Goal: Task Accomplishment & Management: Manage account settings

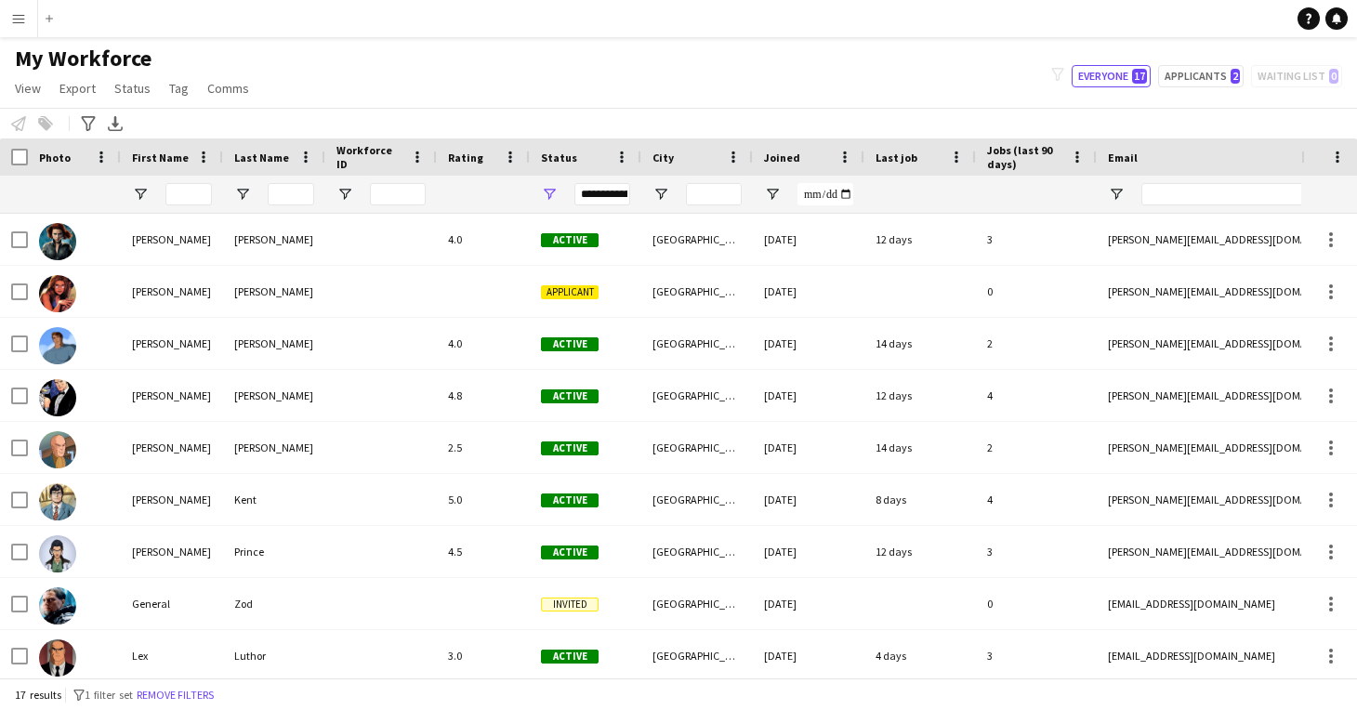
click at [985, 103] on div "My Workforce View Views Default view New view Update view Delete view Edit name…" at bounding box center [678, 76] width 1357 height 63
click at [27, 23] on button "Menu" at bounding box center [18, 18] width 37 height 37
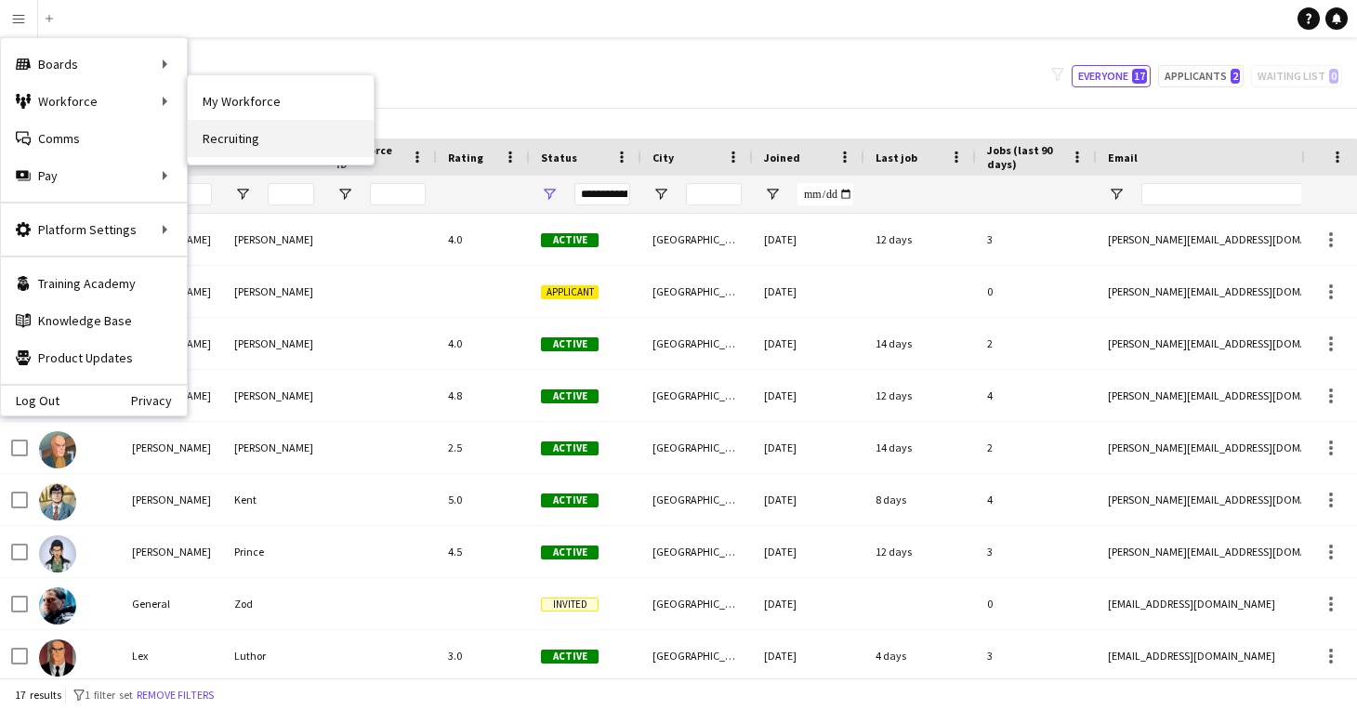
click at [230, 135] on link "Recruiting" at bounding box center [281, 138] width 186 height 37
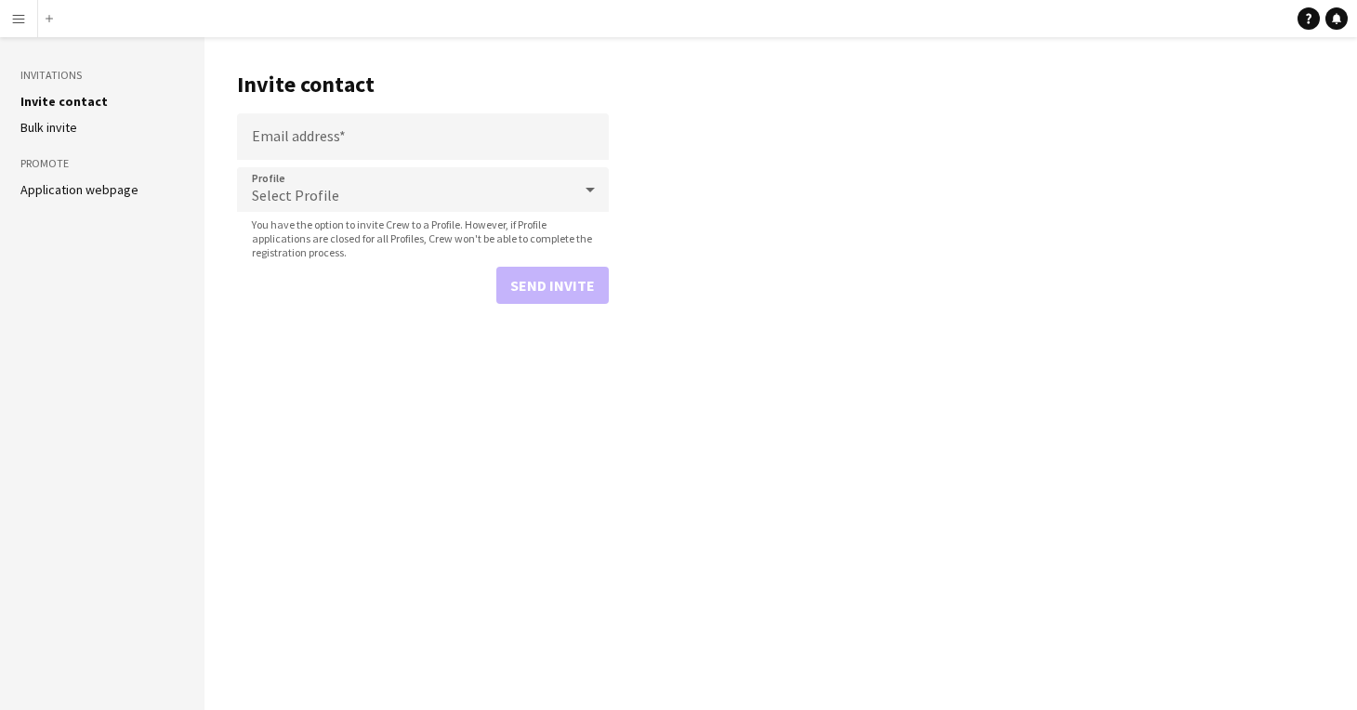
click at [79, 190] on link "Application webpage" at bounding box center [79, 189] width 118 height 17
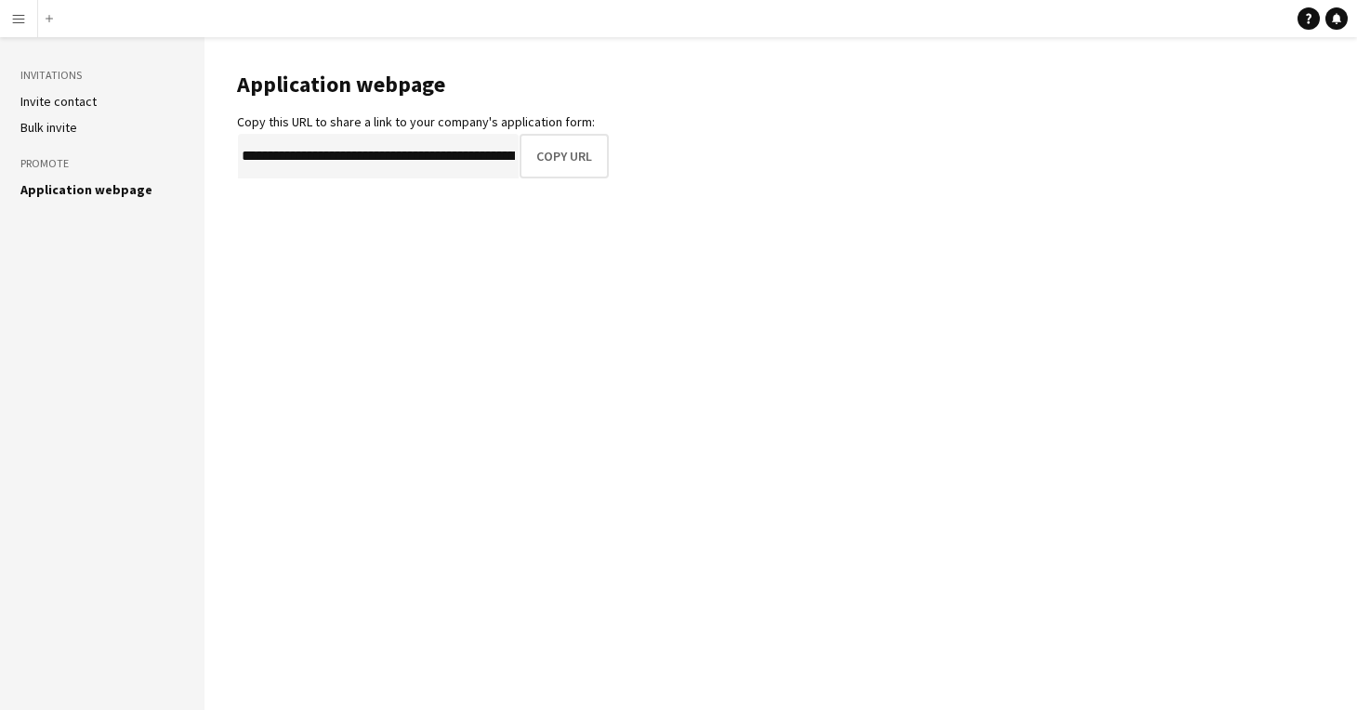
click at [59, 127] on link "Bulk invite" at bounding box center [48, 127] width 57 height 17
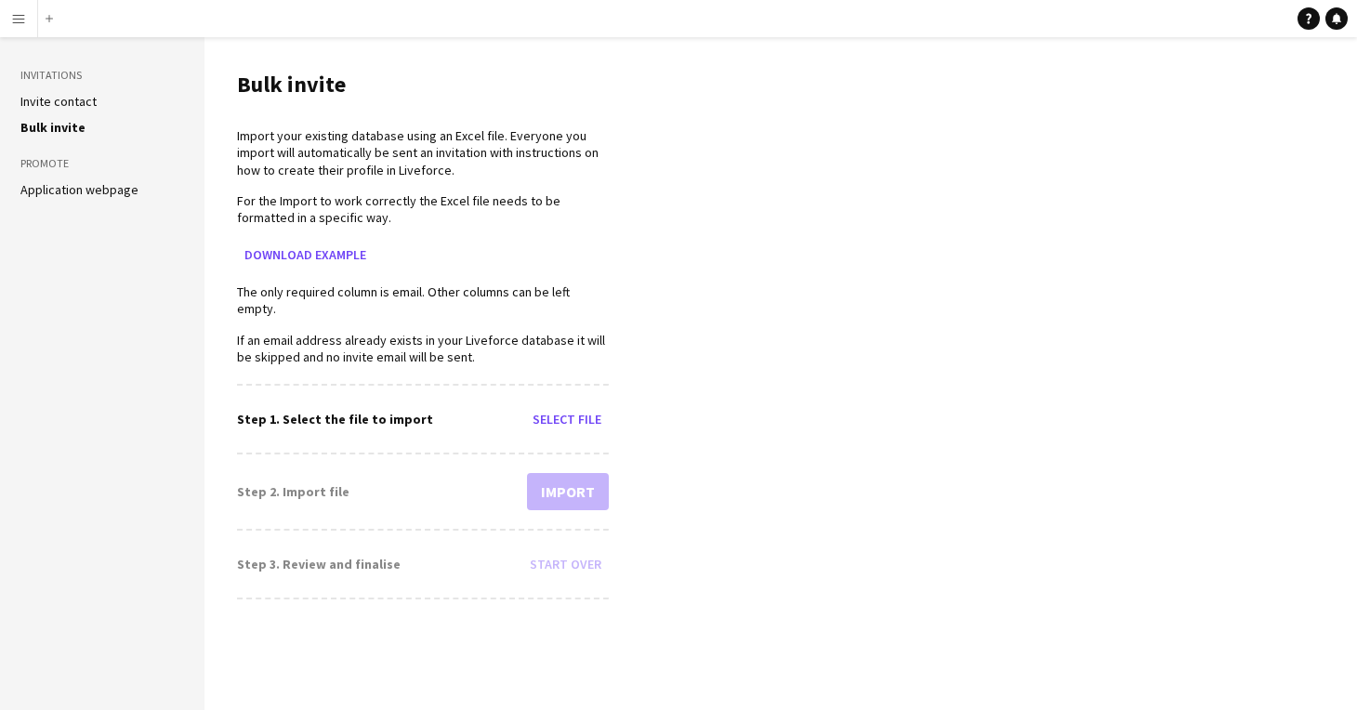
click at [56, 103] on link "Invite contact" at bounding box center [58, 101] width 76 height 17
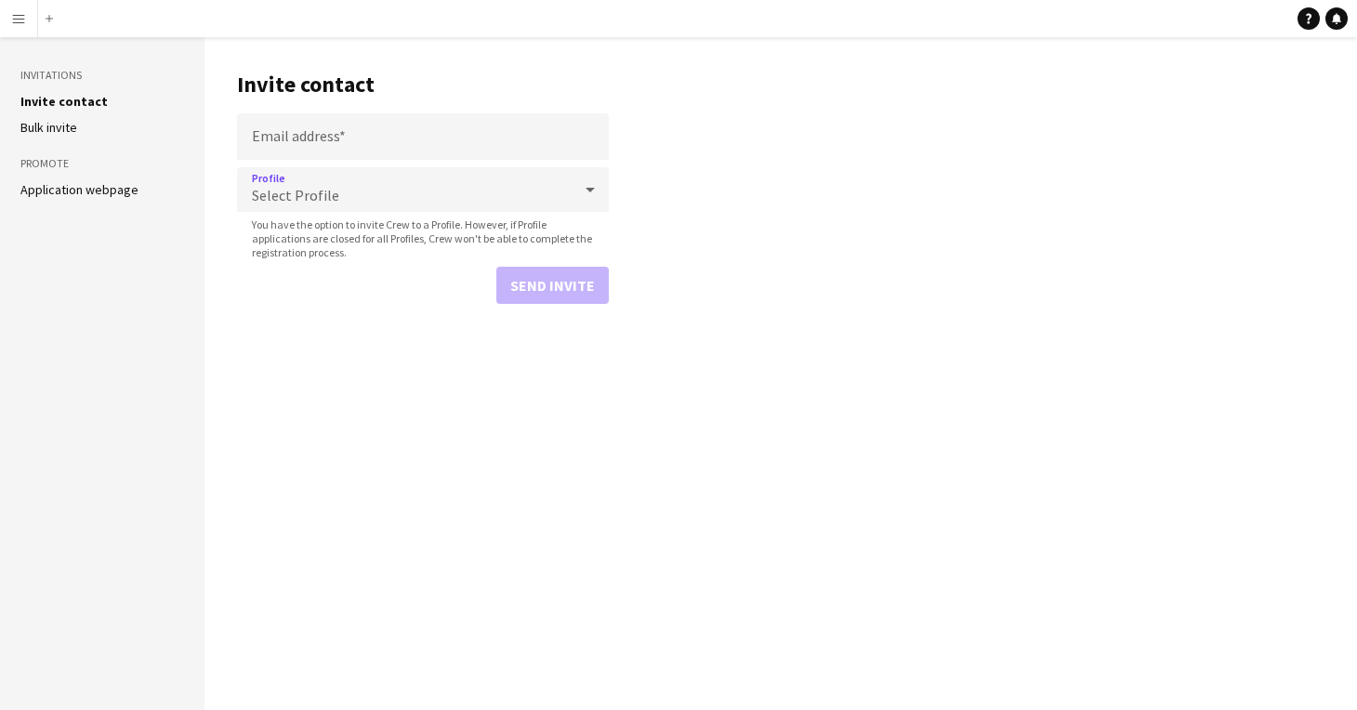
click at [301, 195] on span "Select Profile" at bounding box center [295, 195] width 87 height 19
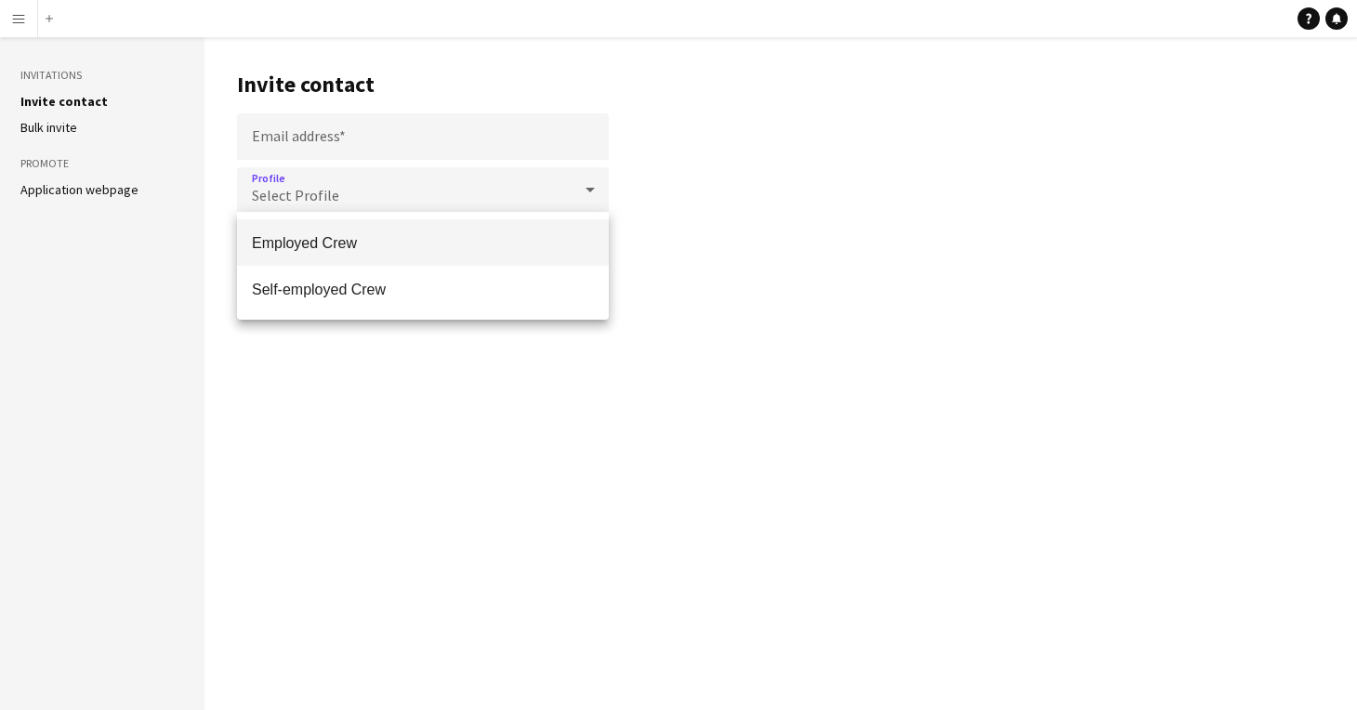
click at [296, 233] on mat-option "Employed Crew" at bounding box center [423, 242] width 372 height 46
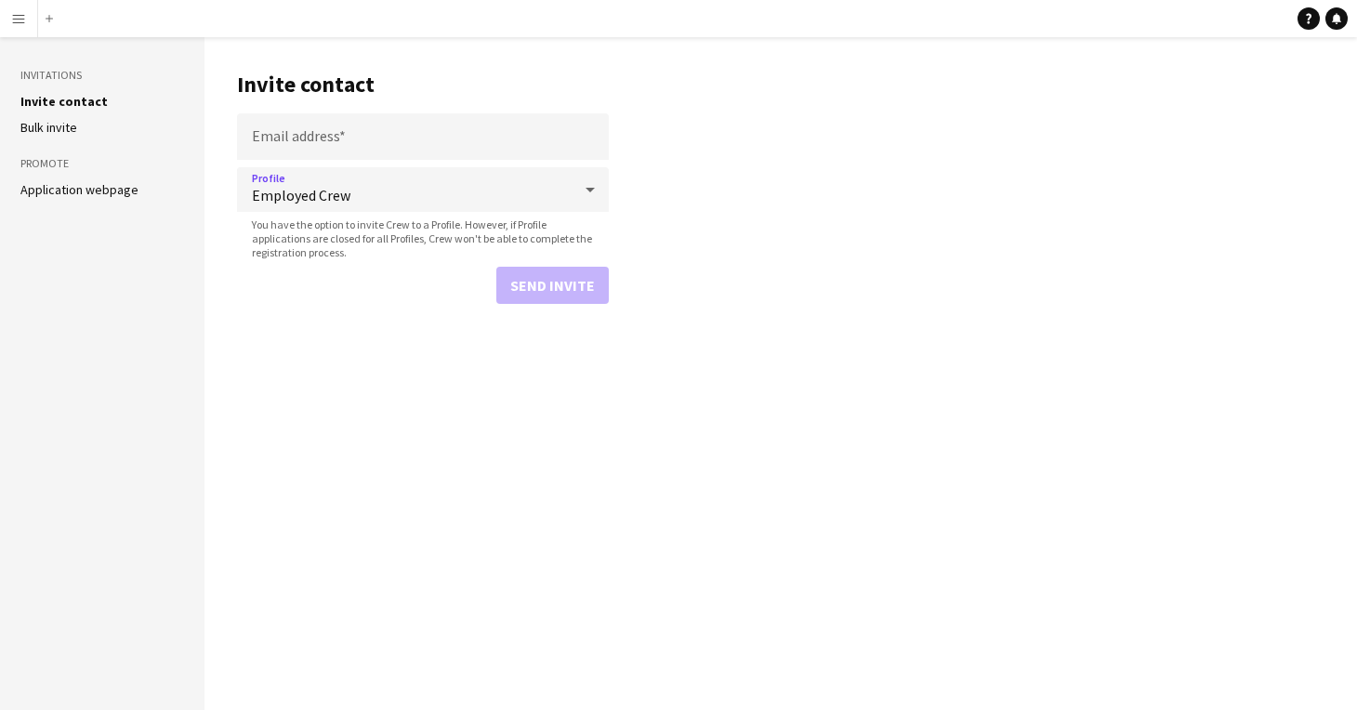
click at [525, 299] on div "Send invite" at bounding box center [423, 285] width 372 height 37
click at [59, 98] on link "Invite contact" at bounding box center [63, 101] width 87 height 17
click at [53, 80] on h3 "Invitations" at bounding box center [102, 75] width 164 height 17
click at [41, 24] on div "Add" at bounding box center [49, 18] width 22 height 37
click at [45, 20] on button "Add" at bounding box center [49, 18] width 15 height 15
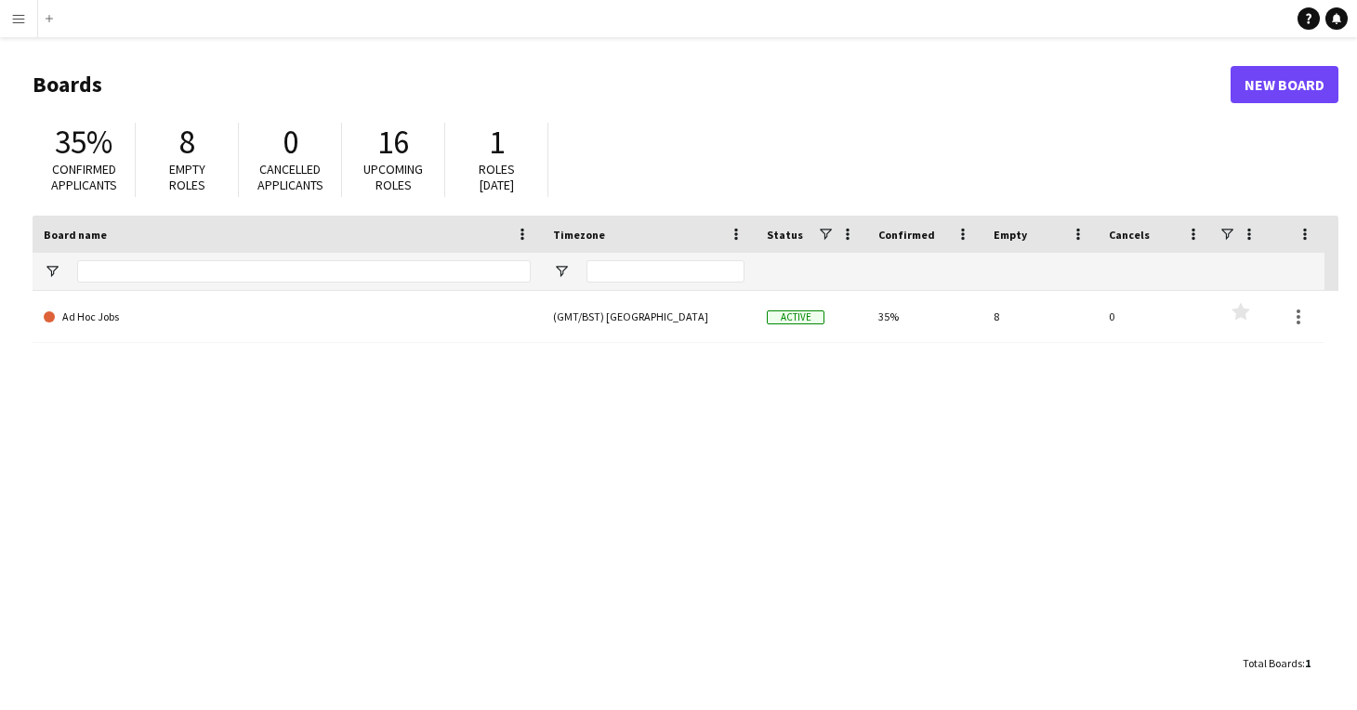
click at [22, 20] on app-icon "Menu" at bounding box center [18, 18] width 15 height 15
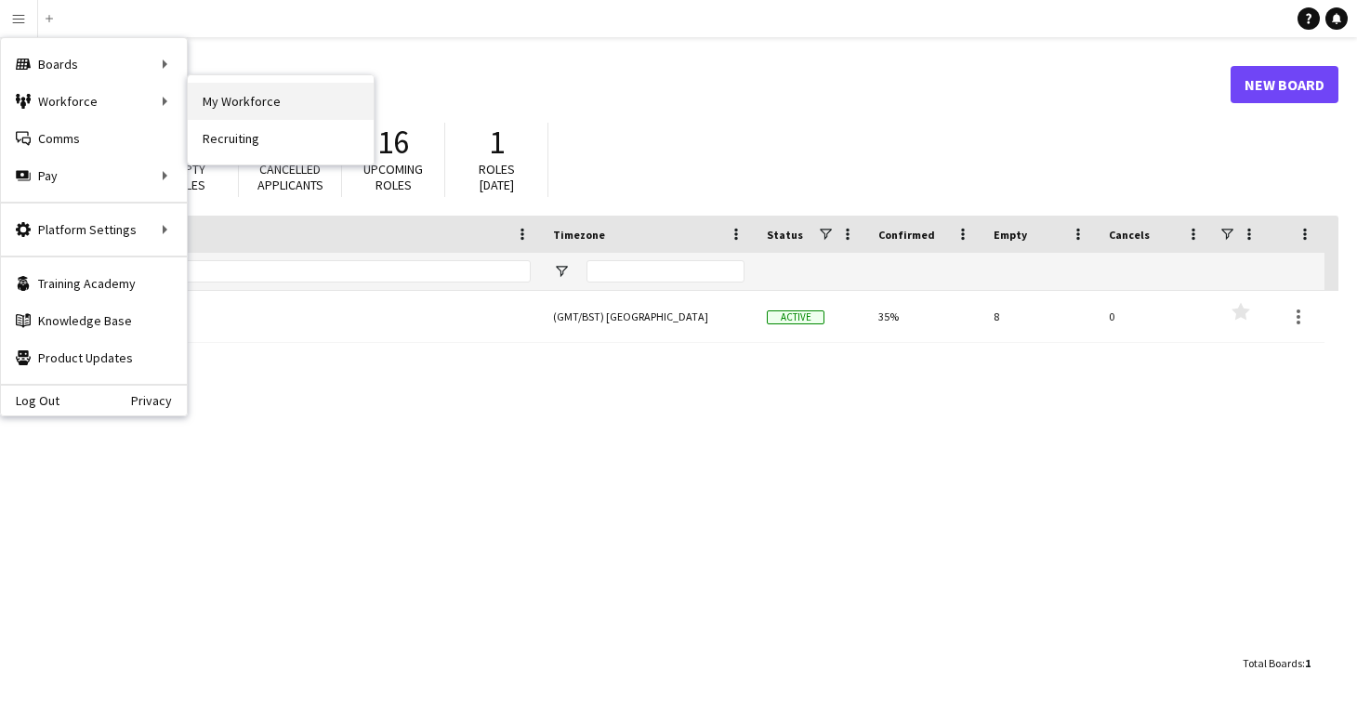
click at [221, 95] on link "My Workforce" at bounding box center [281, 101] width 186 height 37
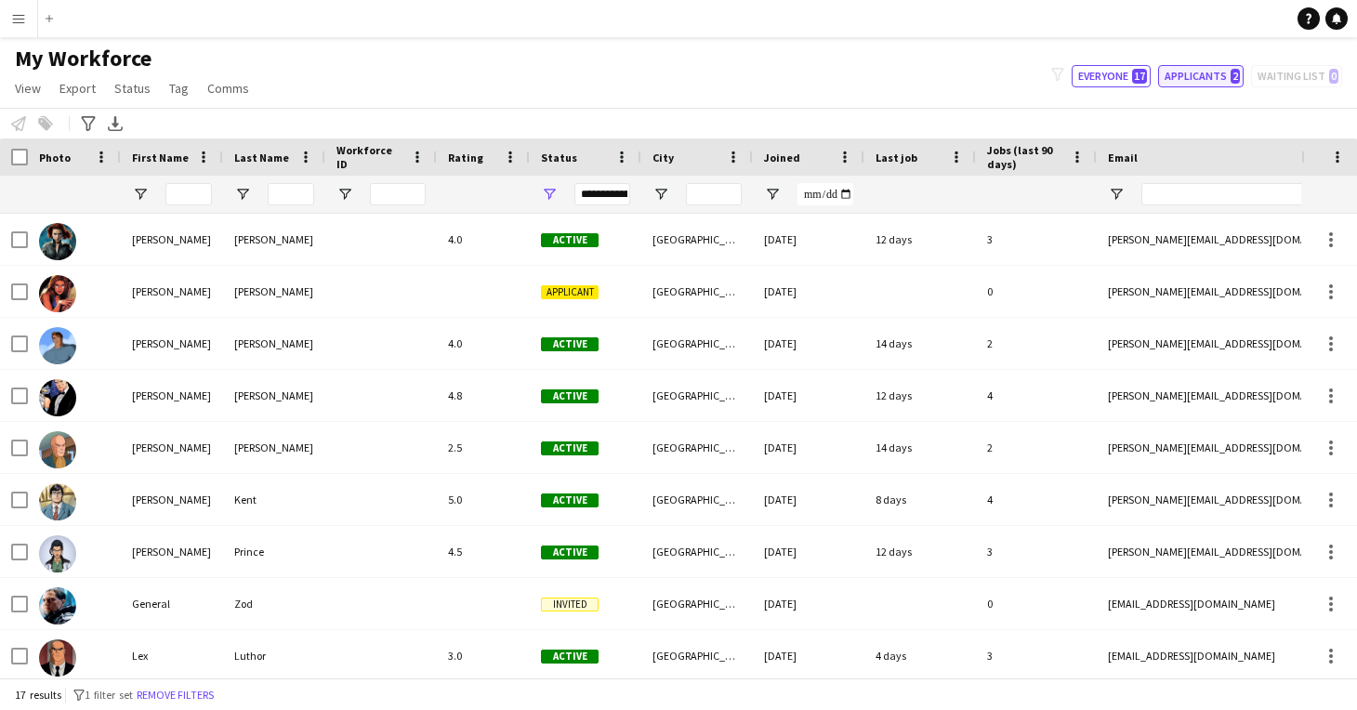
click at [1195, 80] on button "Applicants 2" at bounding box center [1200, 76] width 85 height 22
type input "**********"
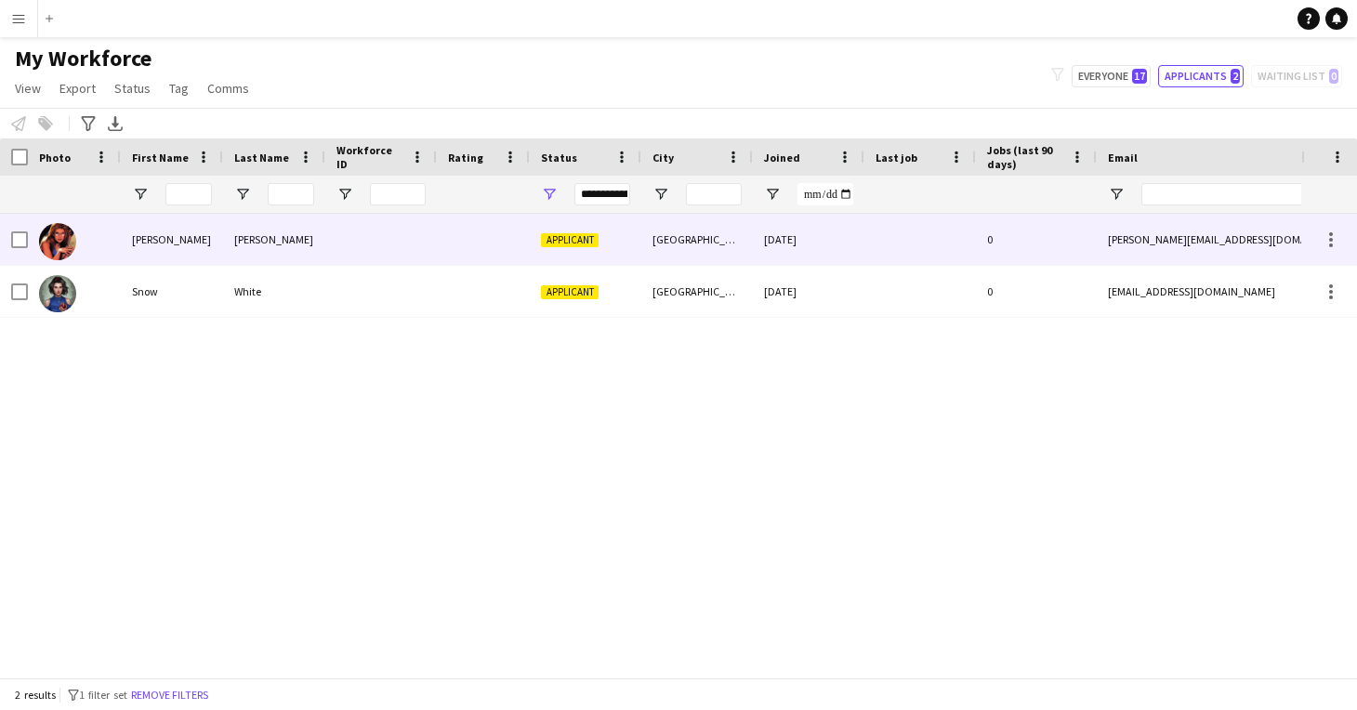
click at [705, 240] on div "[GEOGRAPHIC_DATA]" at bounding box center [697, 239] width 112 height 51
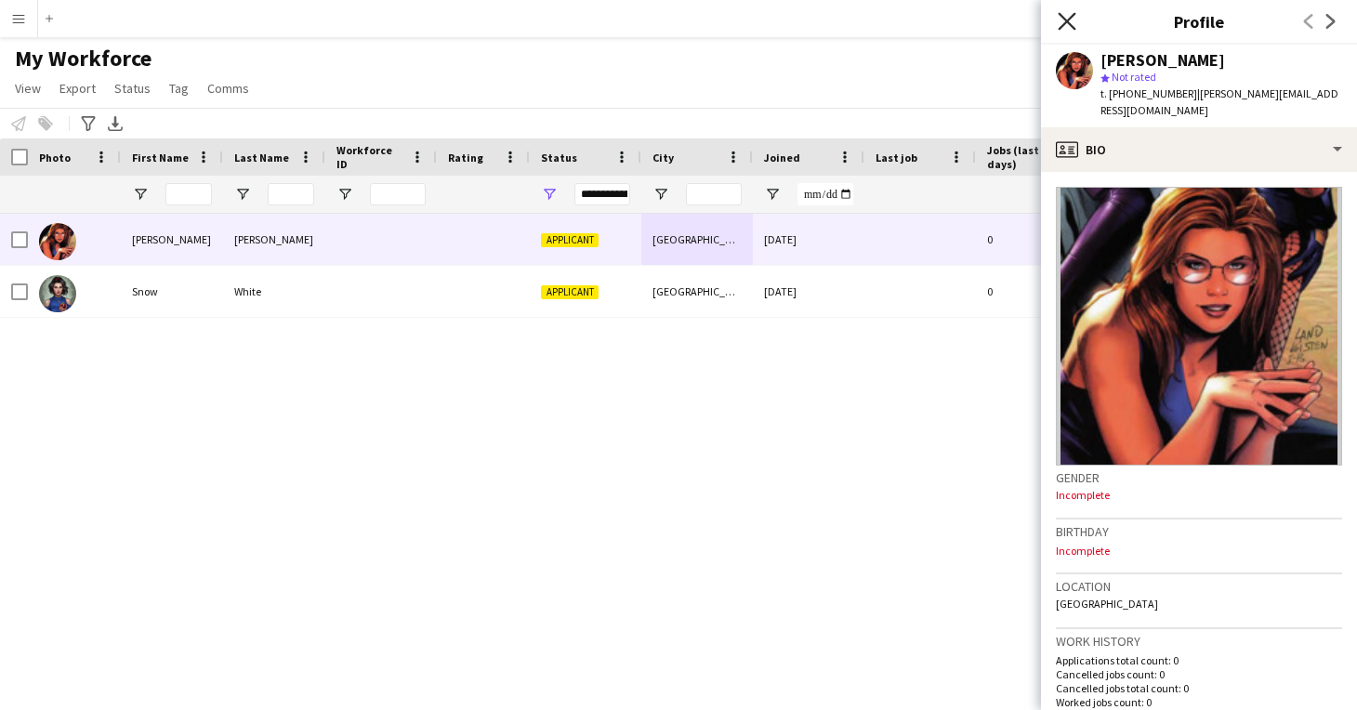
click at [1059, 13] on icon at bounding box center [1066, 21] width 18 height 18
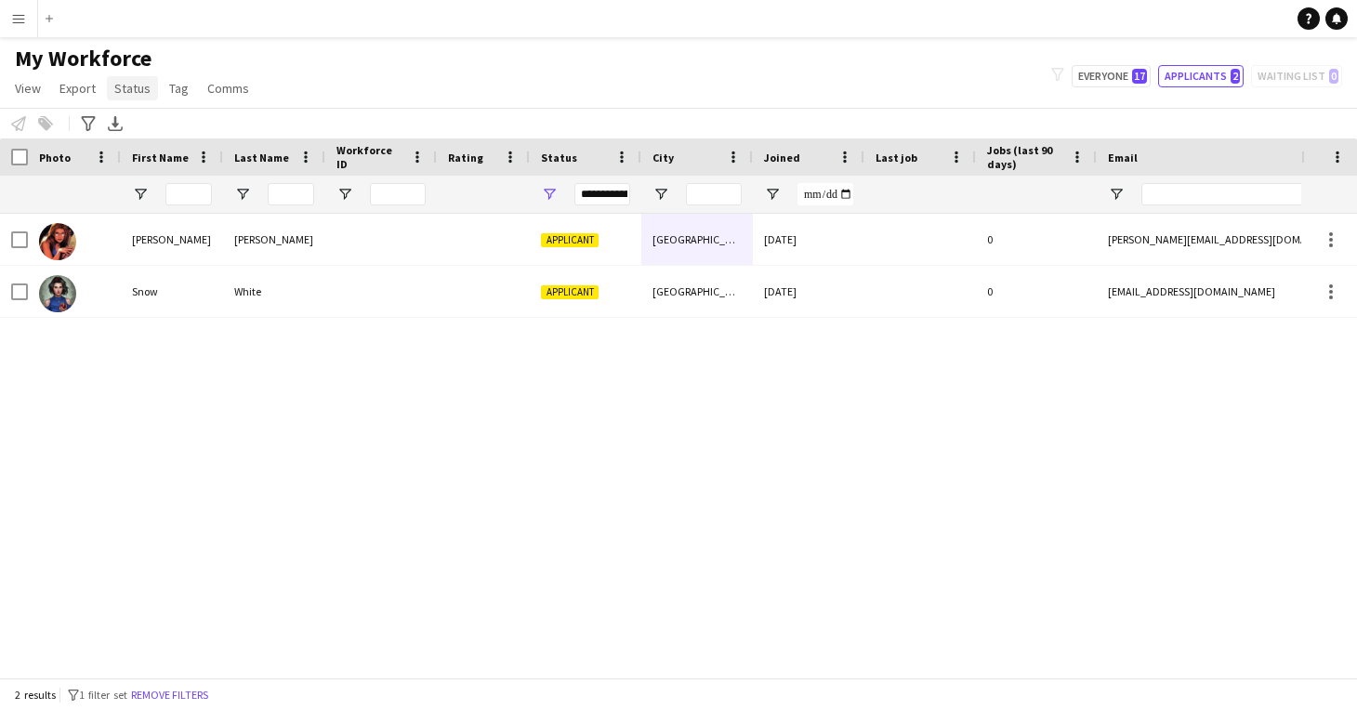
click at [145, 94] on span "Status" at bounding box center [132, 88] width 36 height 17
click at [242, 94] on span "Comms" at bounding box center [228, 88] width 42 height 17
click at [180, 94] on span "Tag" at bounding box center [179, 88] width 20 height 17
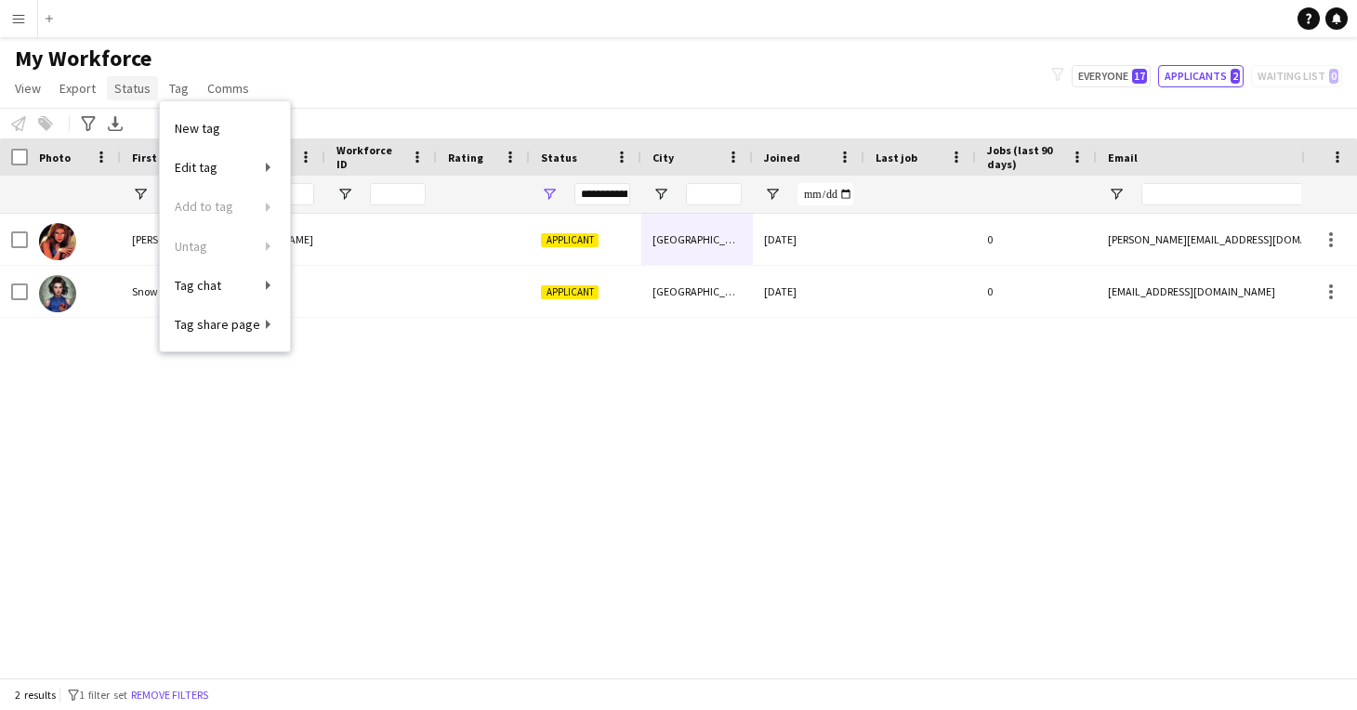
click at [131, 94] on span "Status" at bounding box center [132, 88] width 36 height 17
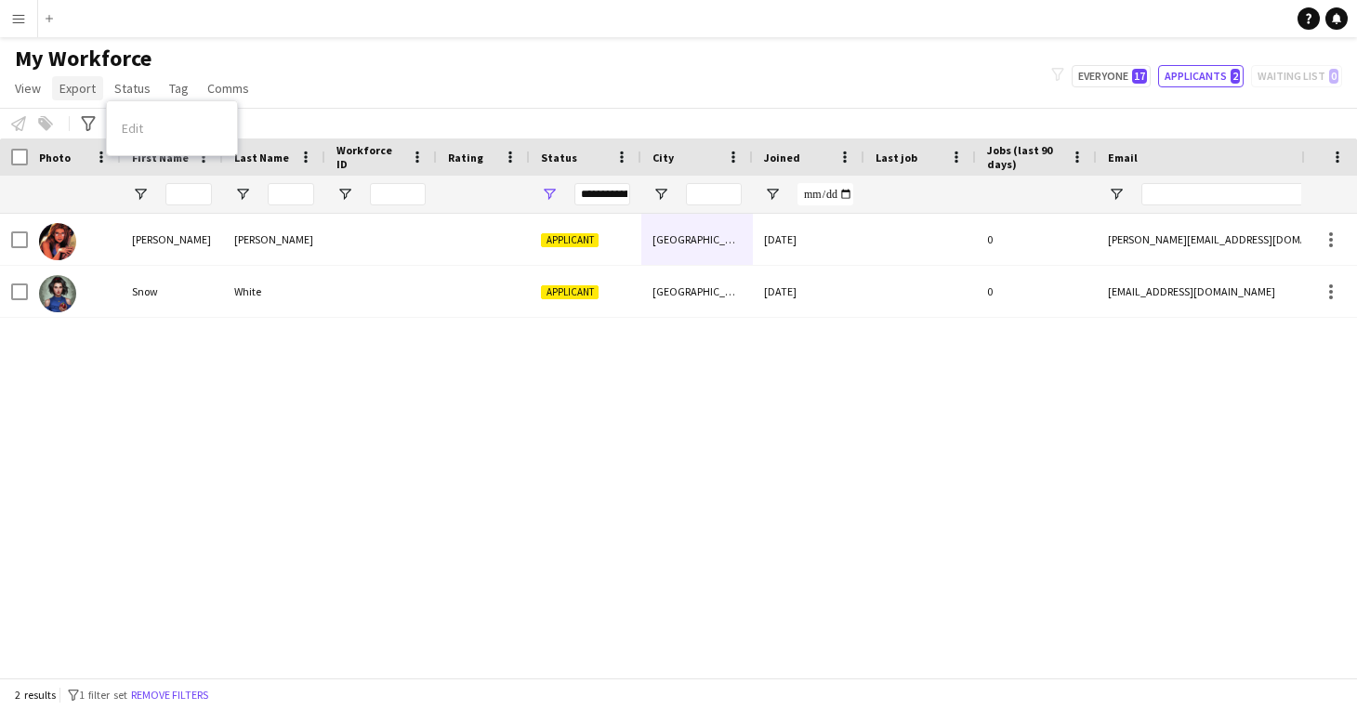
click at [88, 94] on span "Export" at bounding box center [77, 88] width 36 height 17
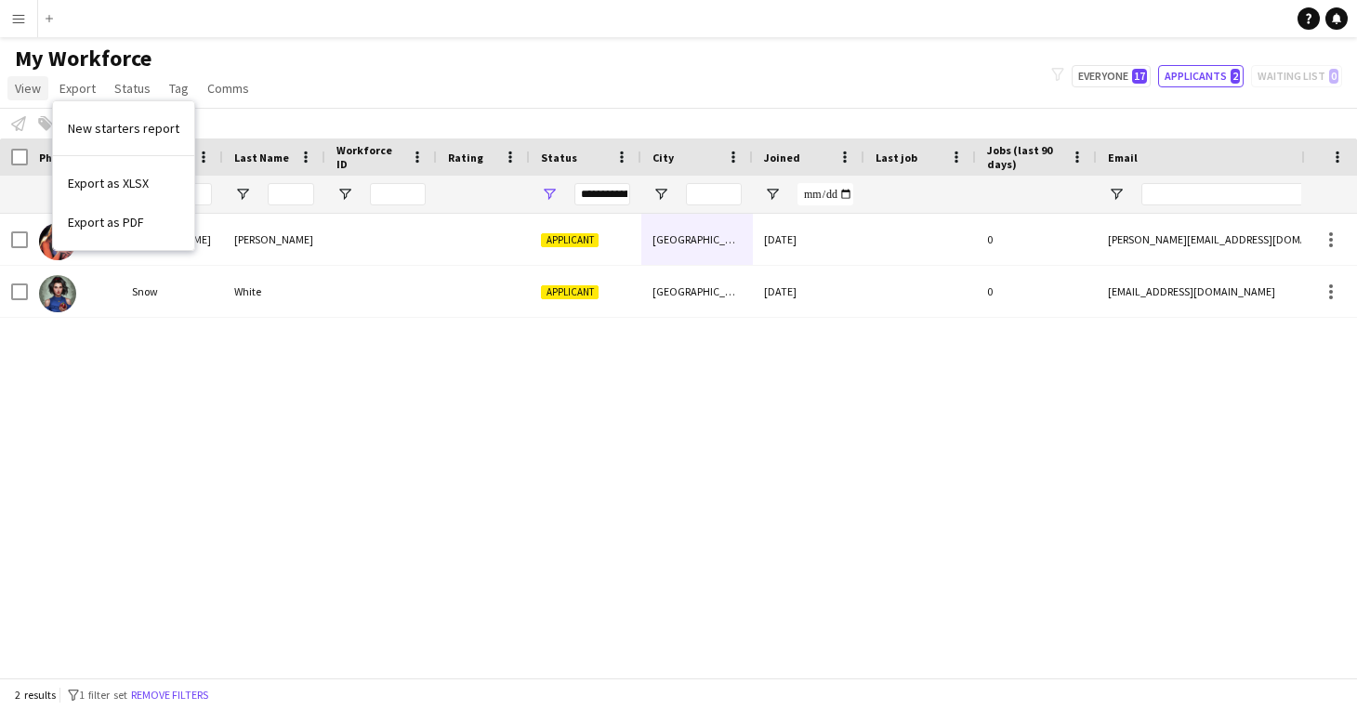
click at [33, 94] on span "View" at bounding box center [28, 88] width 26 height 17
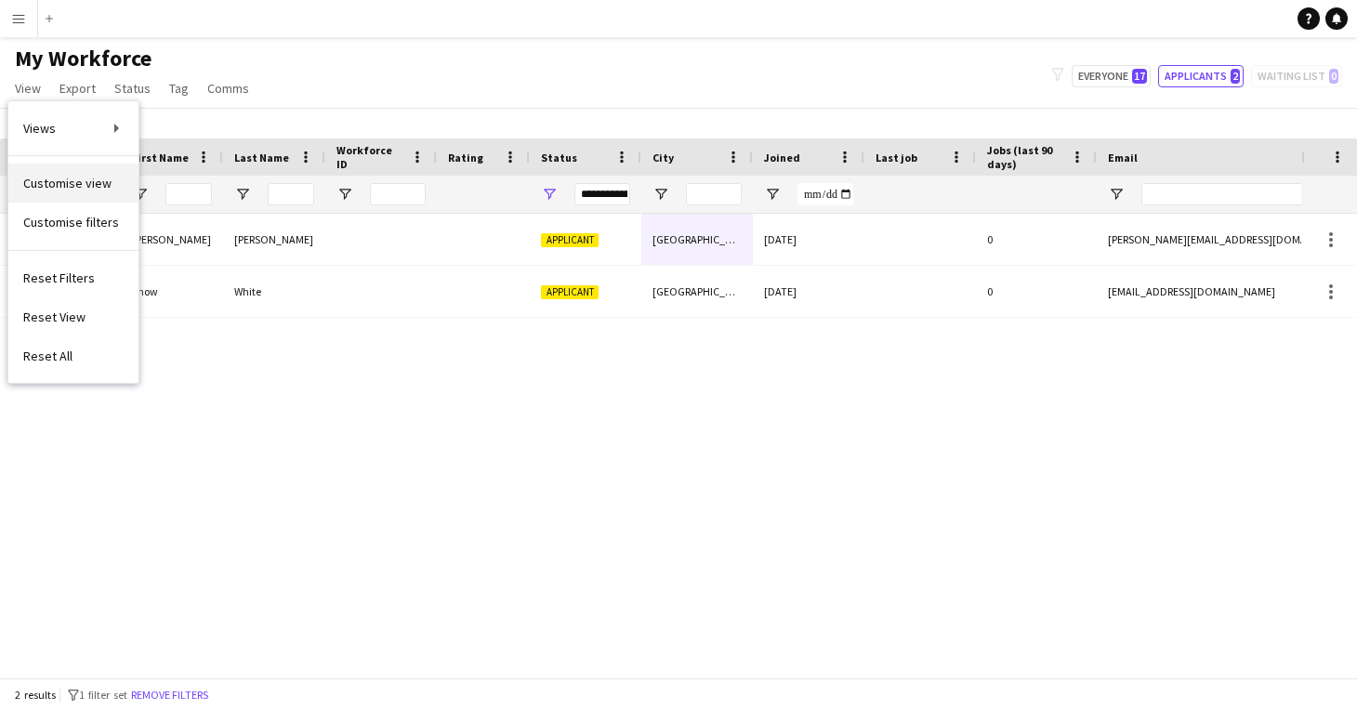
click at [72, 190] on span "Customise view" at bounding box center [67, 183] width 88 height 17
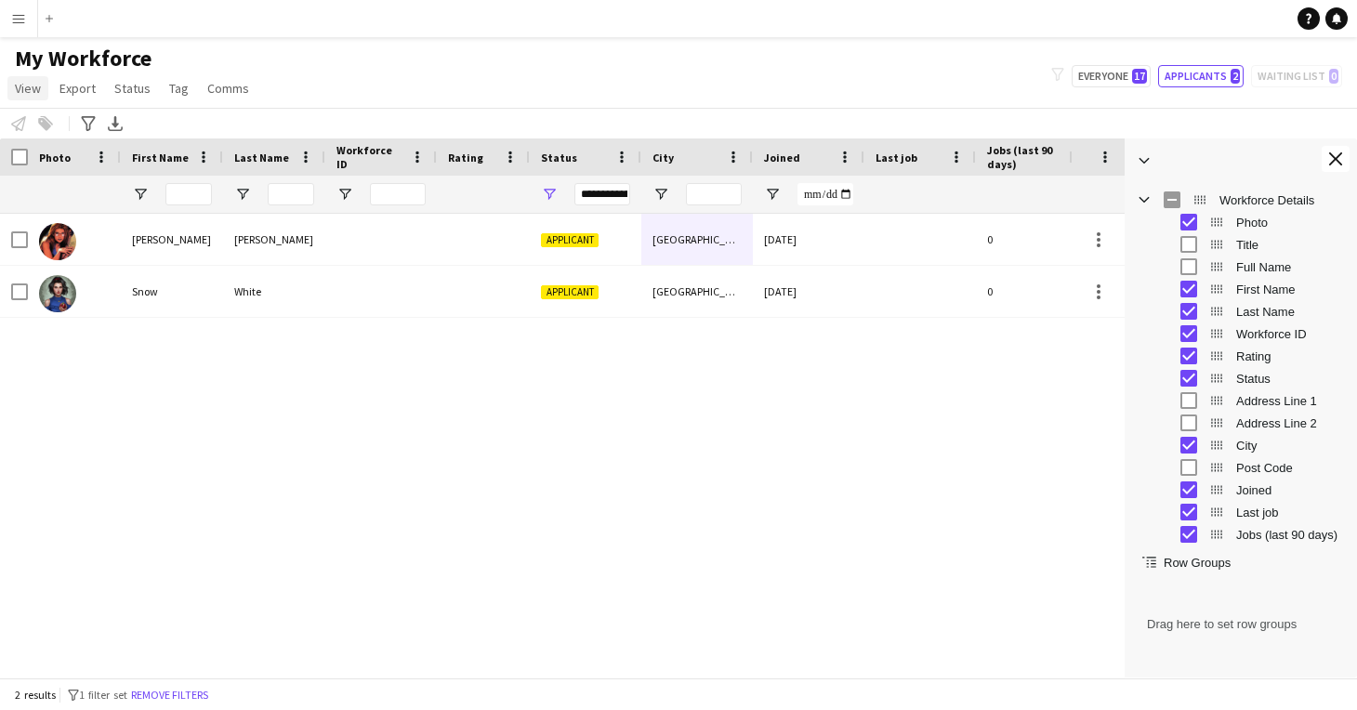
scroll to position [1, 0]
click at [34, 93] on span "View" at bounding box center [28, 88] width 26 height 17
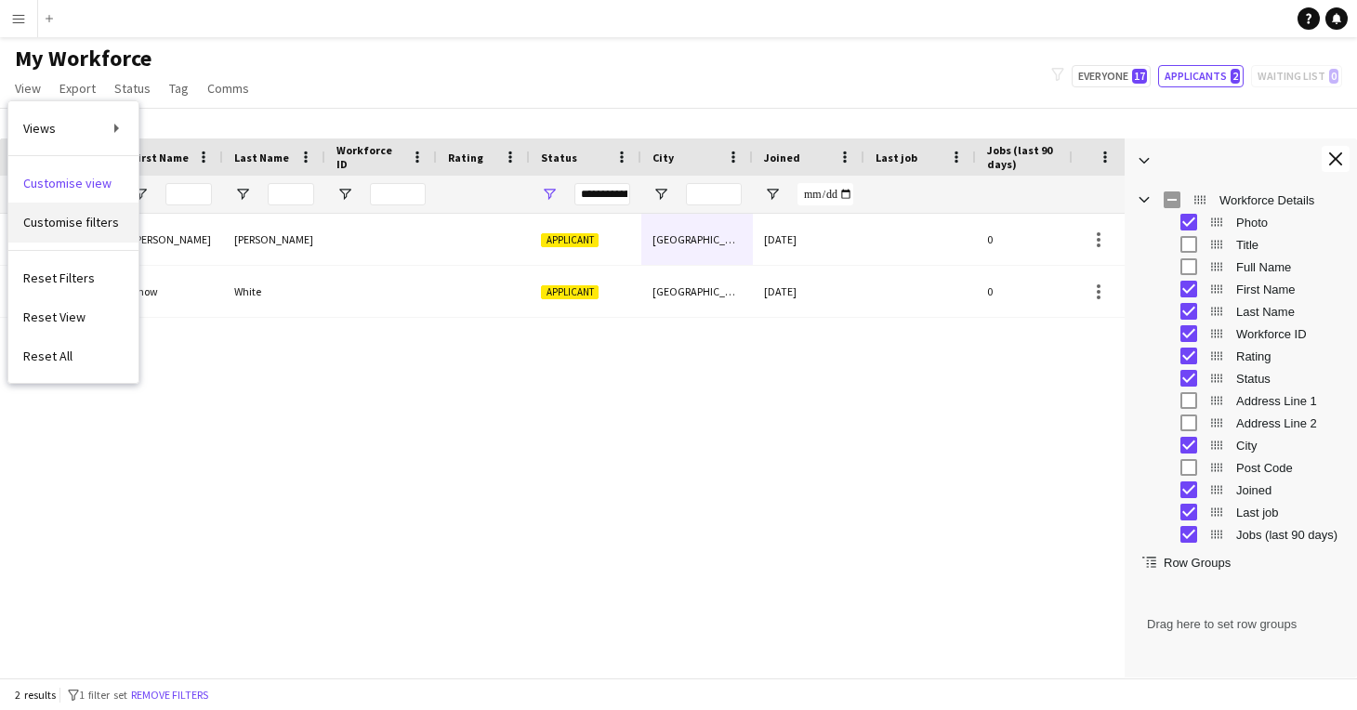
scroll to position [0, 0]
click at [67, 221] on span "Customise filters" at bounding box center [71, 222] width 96 height 17
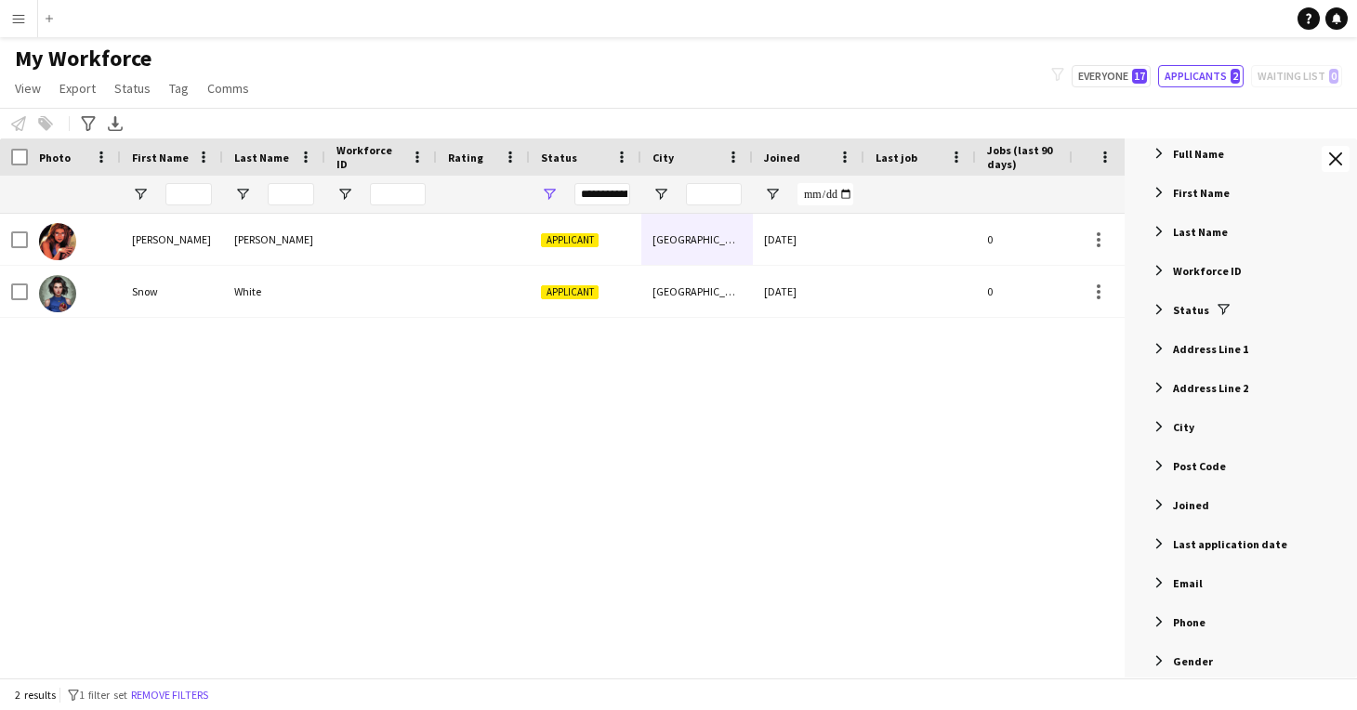
scroll to position [126, 0]
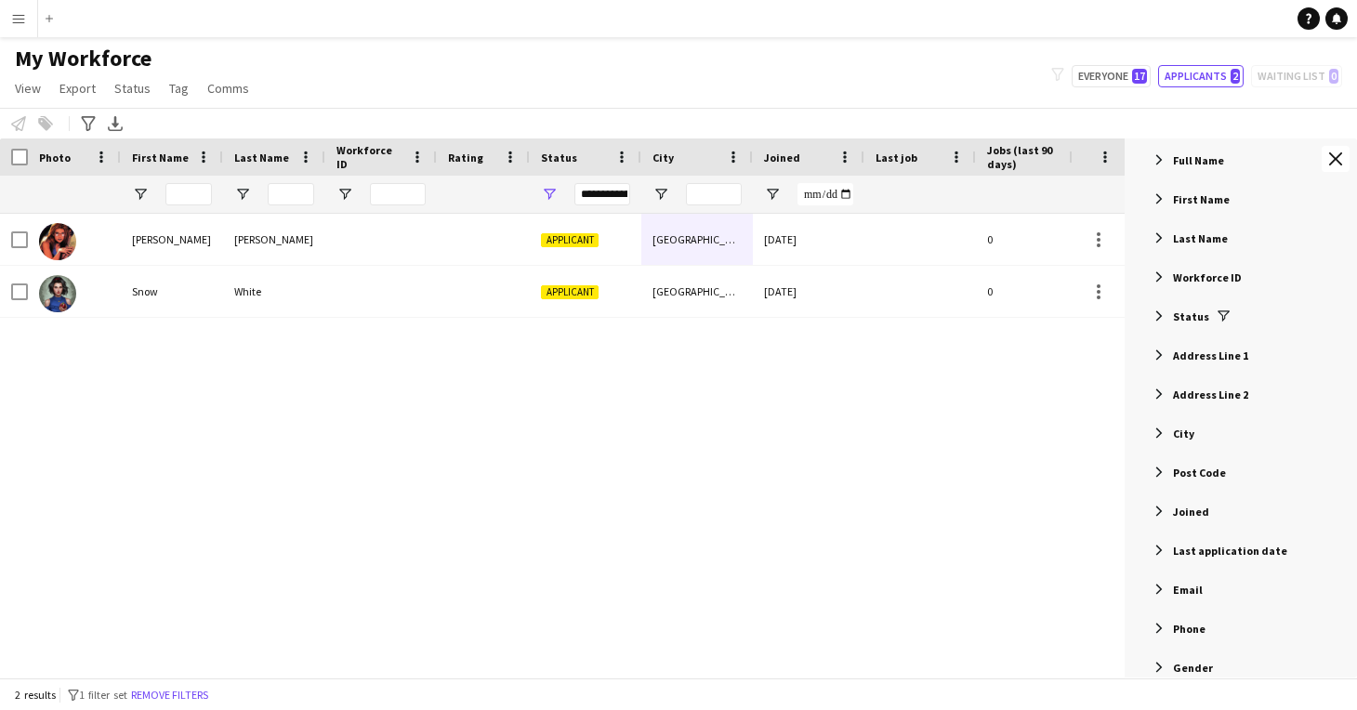
click at [1214, 282] on span "Workforce ID" at bounding box center [1207, 277] width 69 height 14
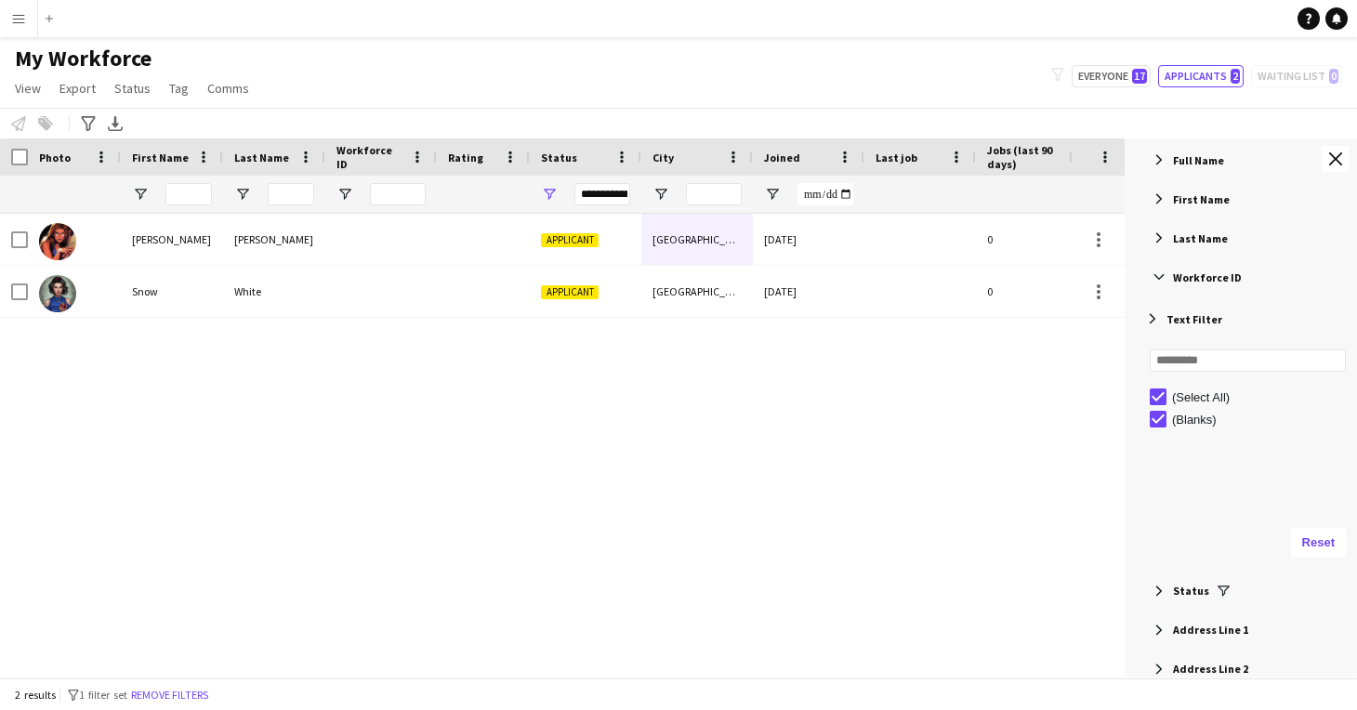
click at [1205, 278] on span "Workforce ID" at bounding box center [1207, 277] width 69 height 14
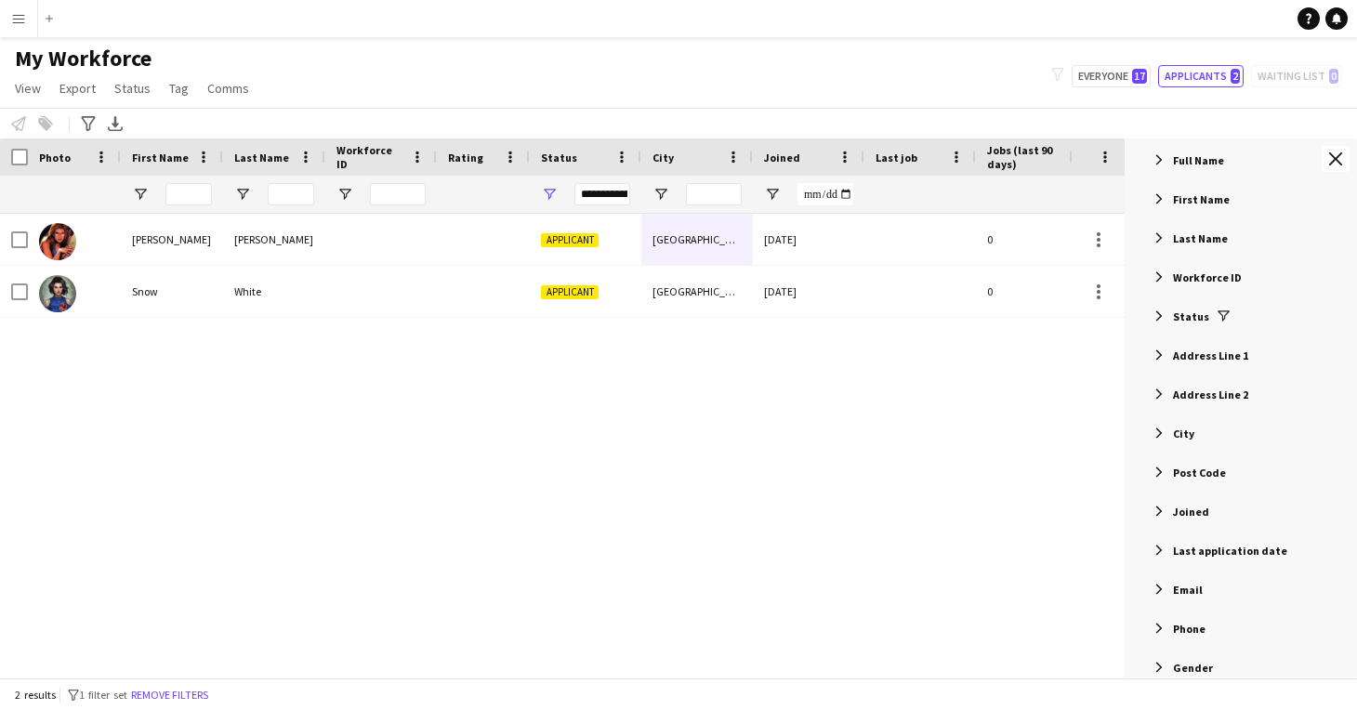
click at [1205, 278] on span "Workforce ID" at bounding box center [1207, 277] width 69 height 14
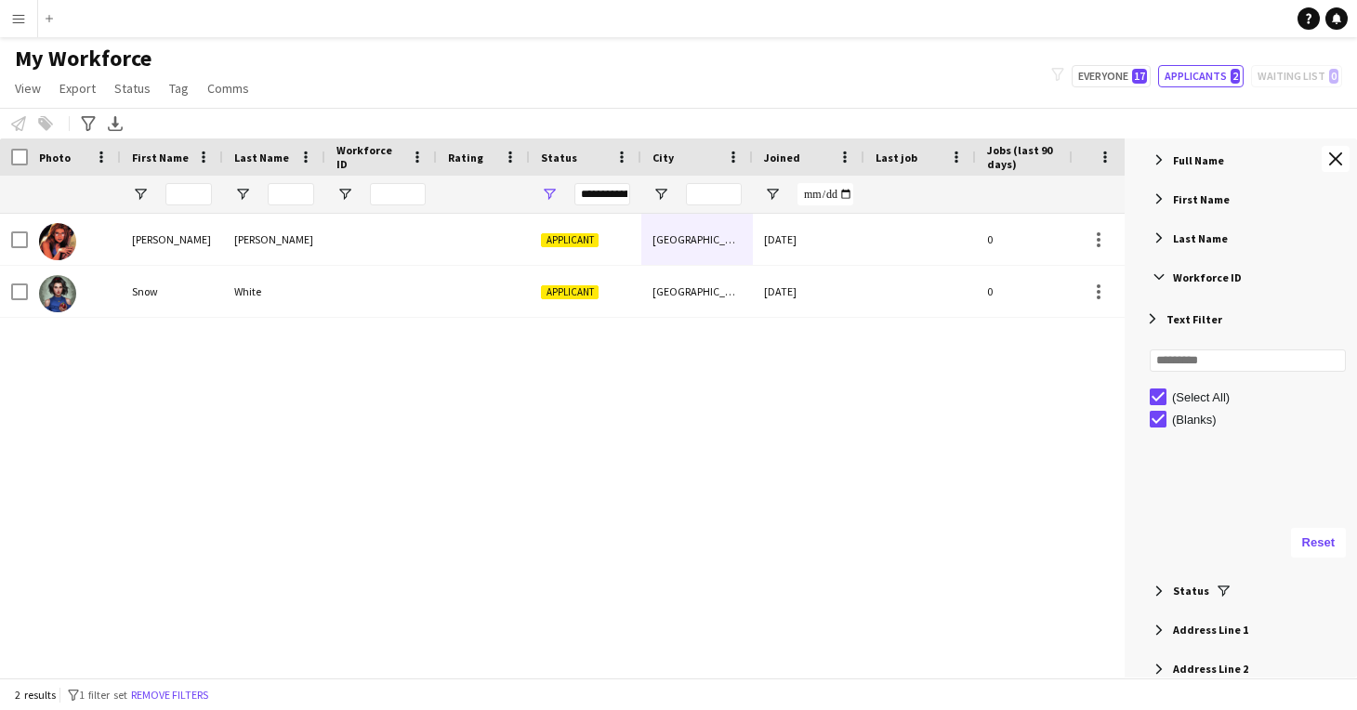
click at [1208, 243] on span "Last Name" at bounding box center [1200, 238] width 55 height 14
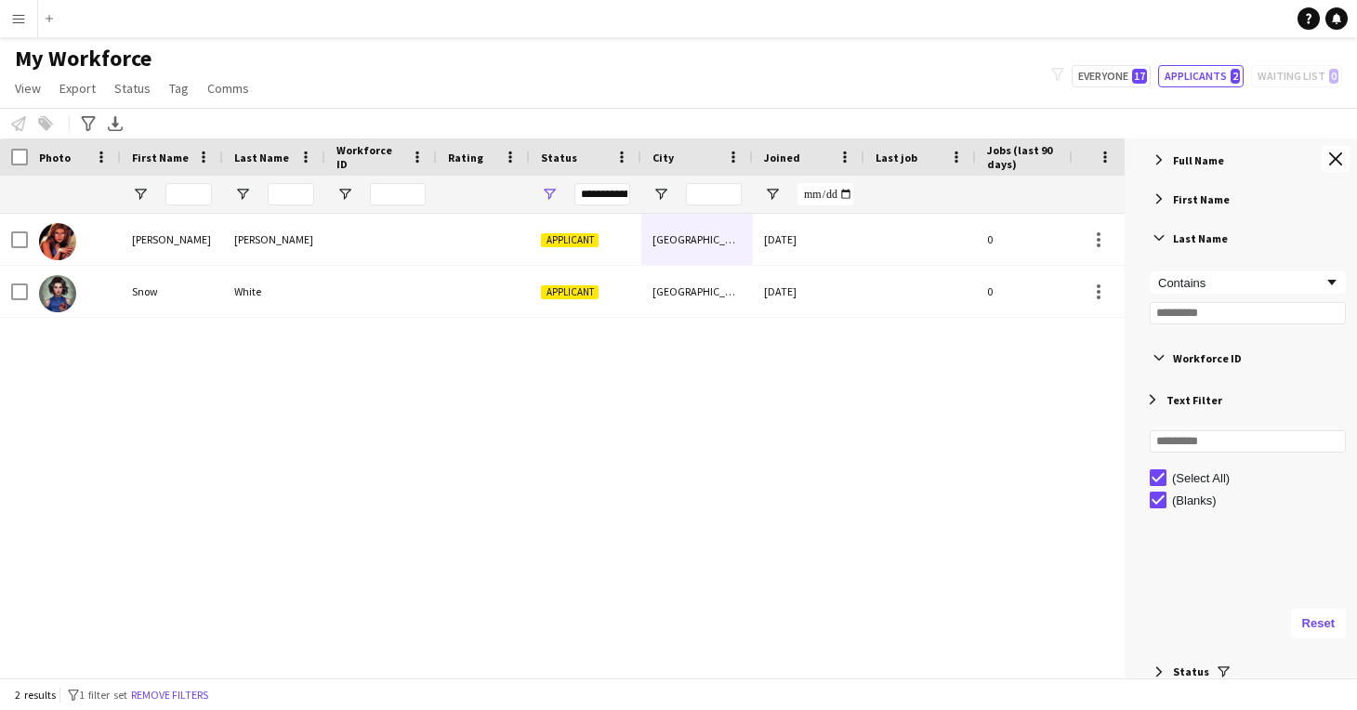
click at [1208, 243] on span "Last Name" at bounding box center [1200, 238] width 55 height 14
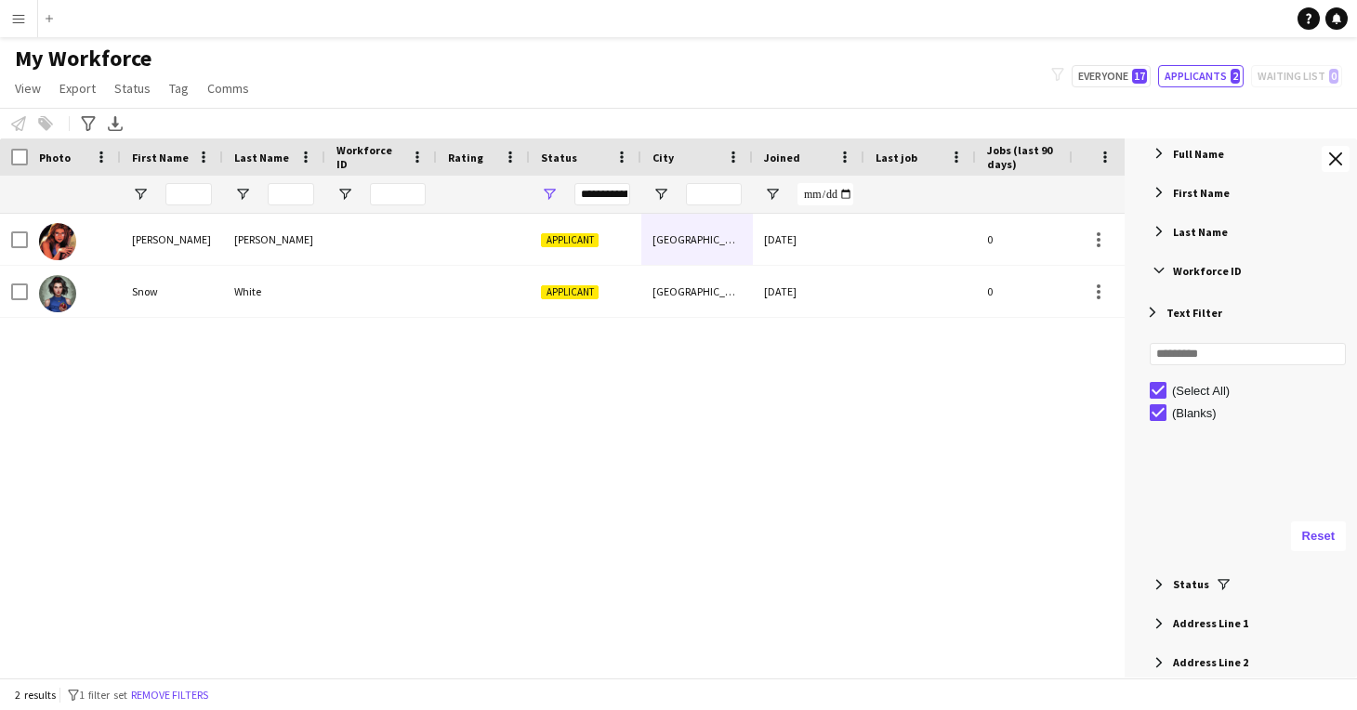
scroll to position [132, 0]
click at [1196, 311] on span "Text Filter" at bounding box center [1194, 314] width 56 height 14
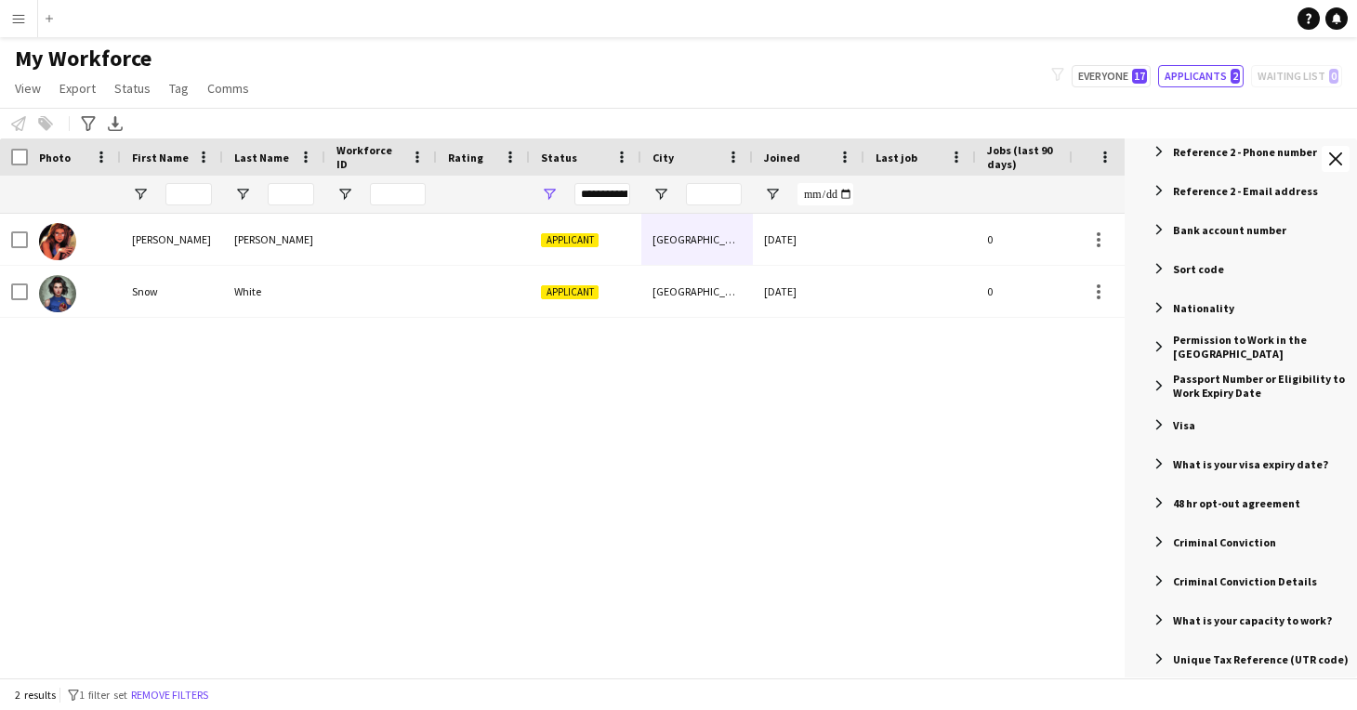
scroll to position [0, 0]
click at [1212, 307] on span "Nationality" at bounding box center [1203, 308] width 61 height 14
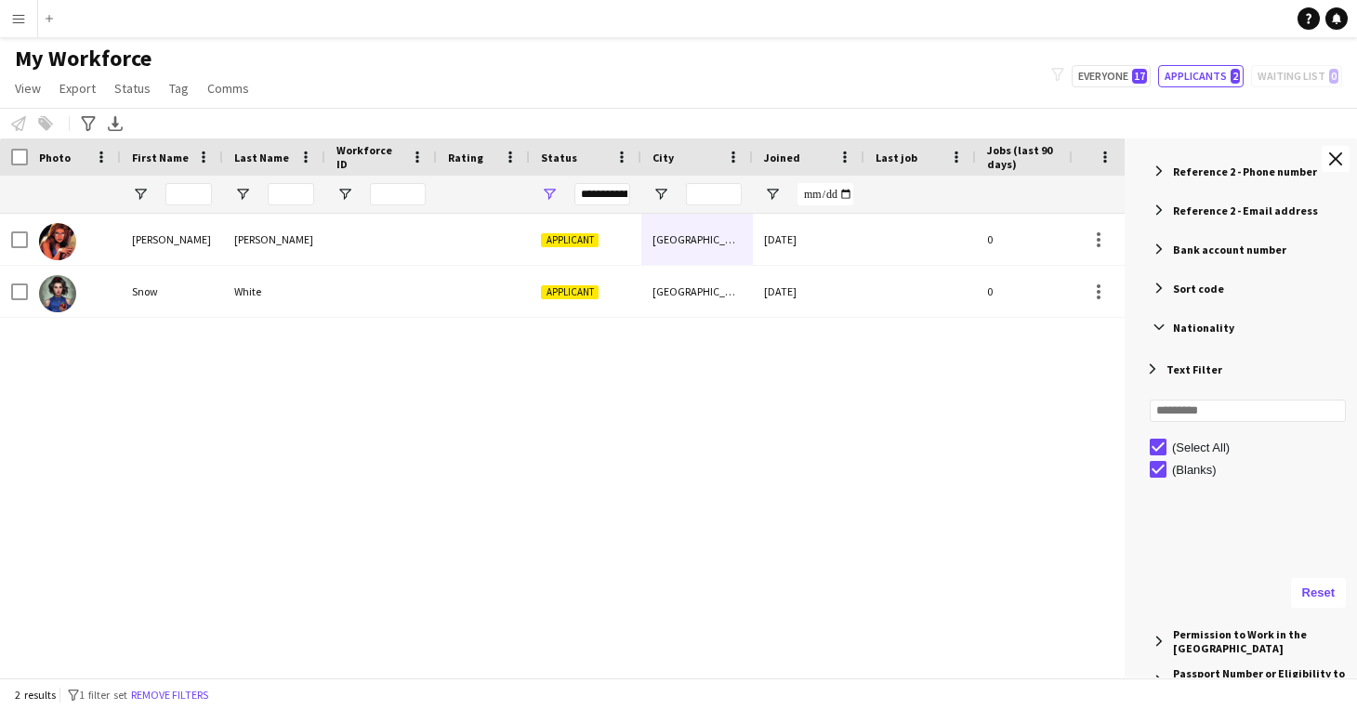
scroll to position [2550, 0]
click at [1179, 362] on div "Text Filter" at bounding box center [1247, 370] width 218 height 39
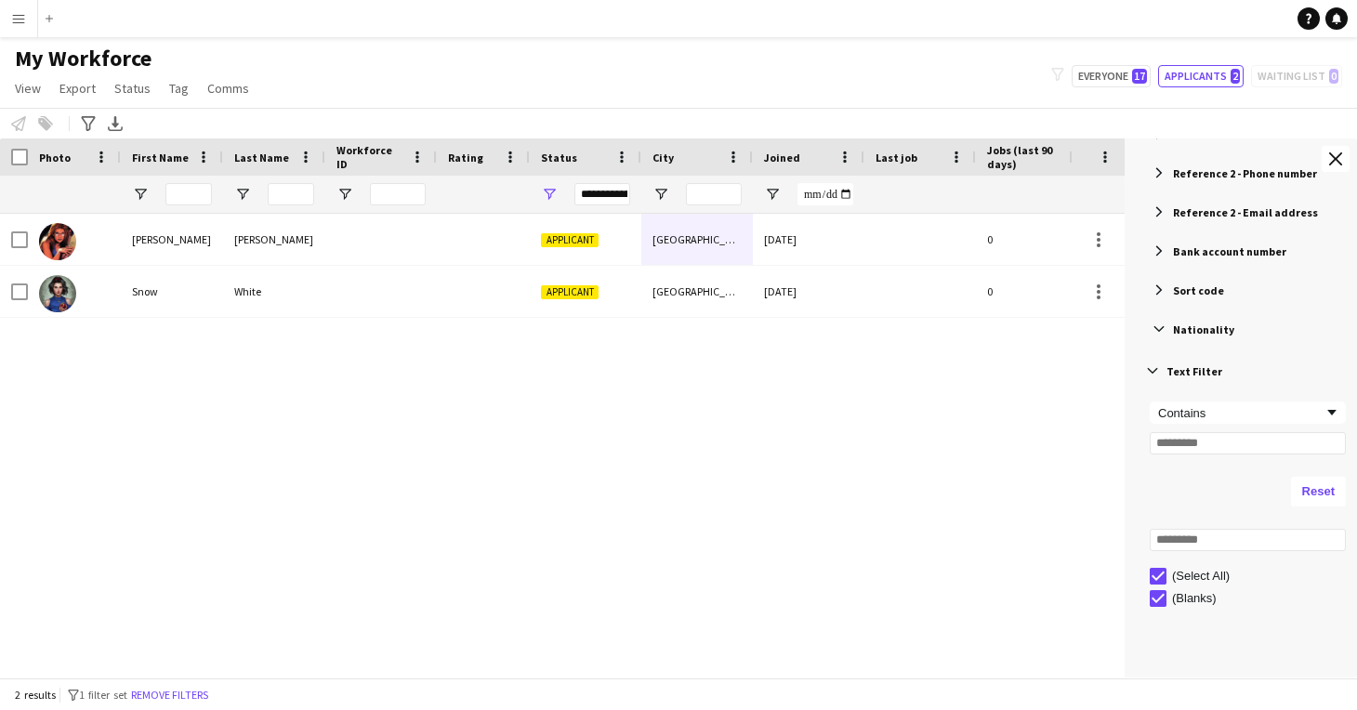
click at [1195, 367] on span "Text Filter" at bounding box center [1194, 371] width 56 height 14
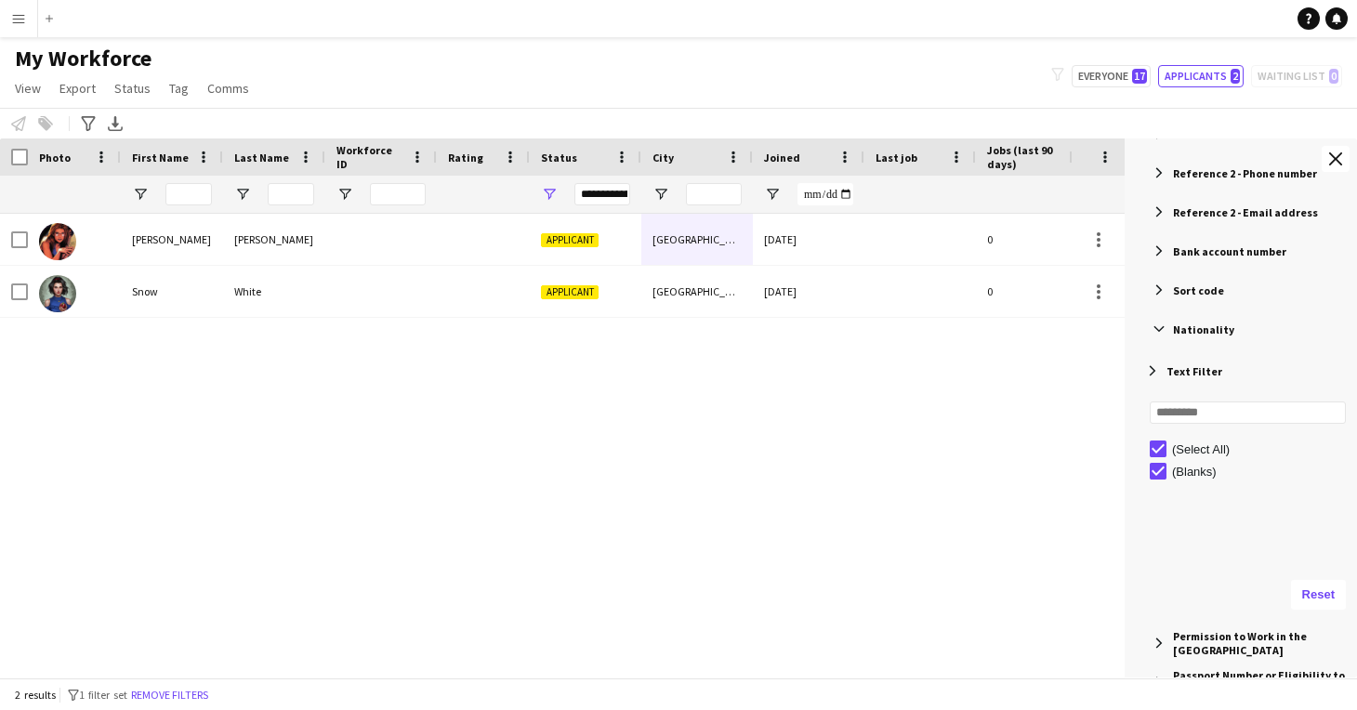
click at [1154, 367] on span "Filter List 66 Filters" at bounding box center [1152, 370] width 17 height 17
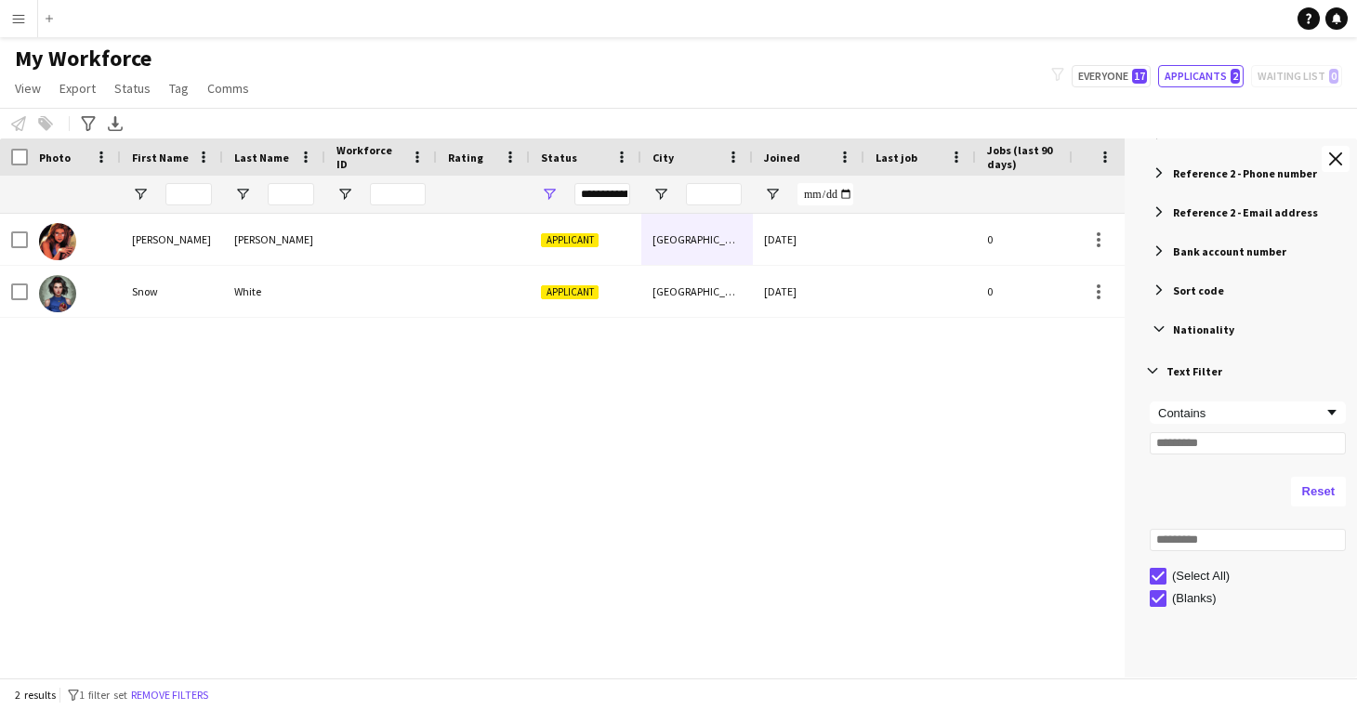
scroll to position [0, 0]
click at [1155, 366] on span "Filter List 66 Filters" at bounding box center [1152, 370] width 17 height 17
